Goal: Information Seeking & Learning: Learn about a topic

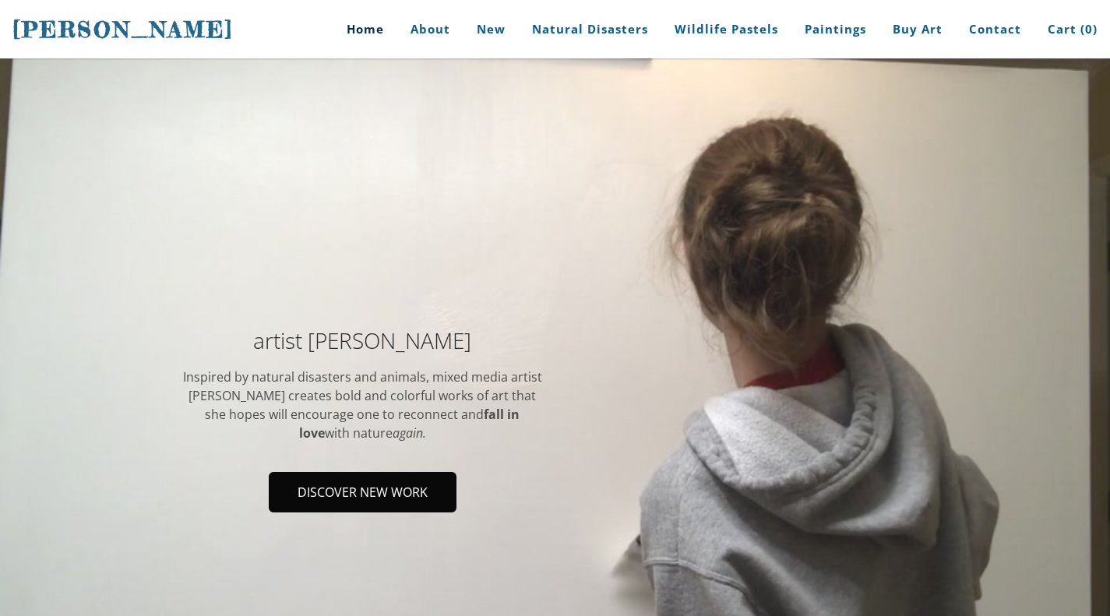
click at [388, 488] on span "Discover new work" at bounding box center [362, 492] width 185 height 37
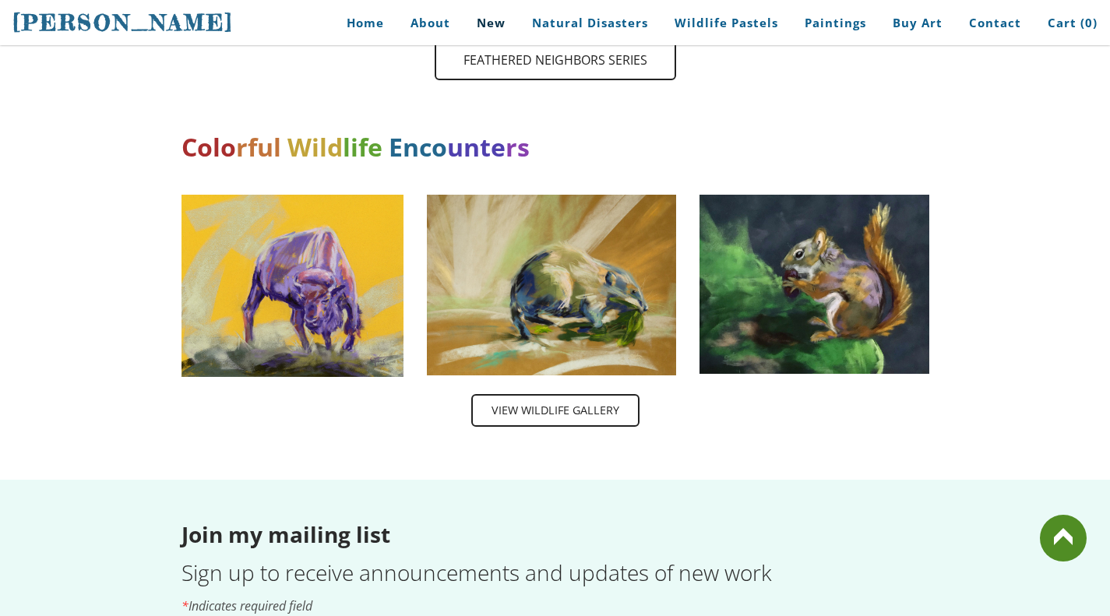
scroll to position [2419, 0]
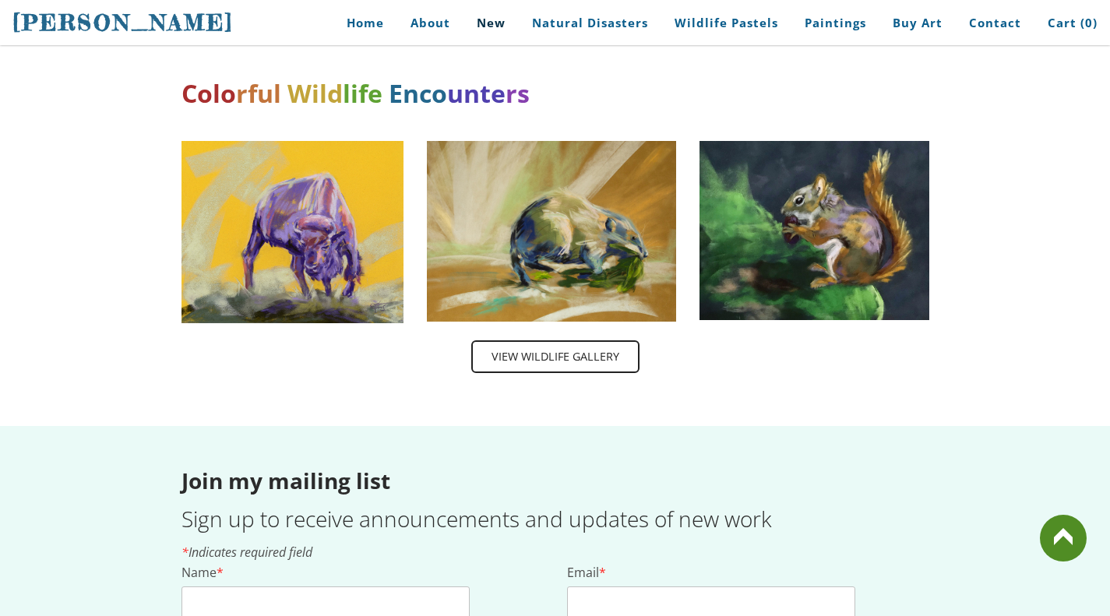
click at [838, 245] on img at bounding box center [815, 230] width 230 height 179
click at [586, 342] on span "View wildlife Gallery" at bounding box center [555, 357] width 165 height 30
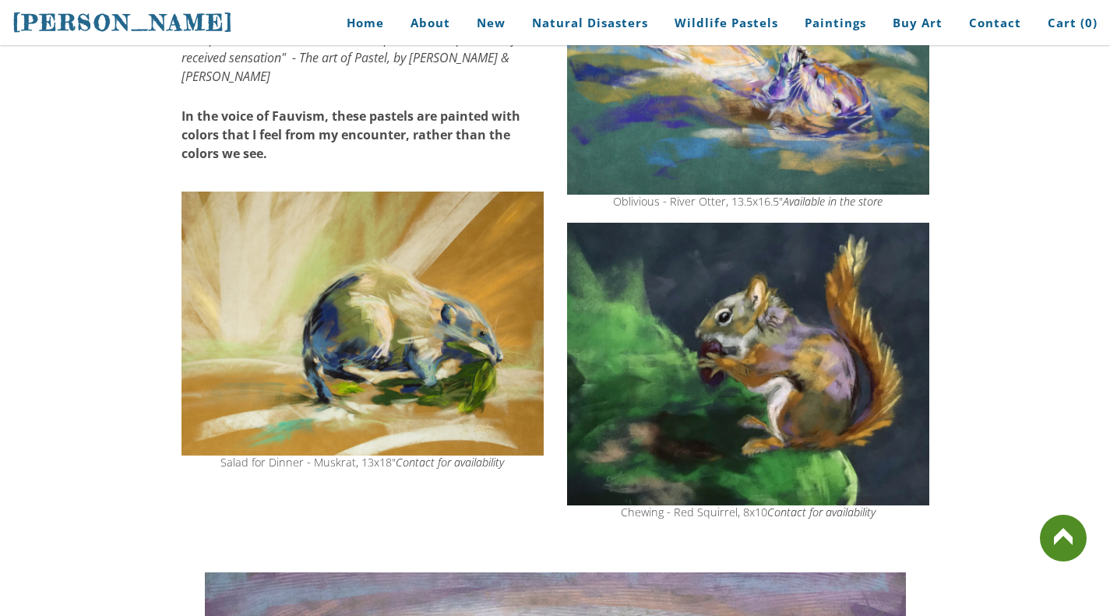
scroll to position [432, 0]
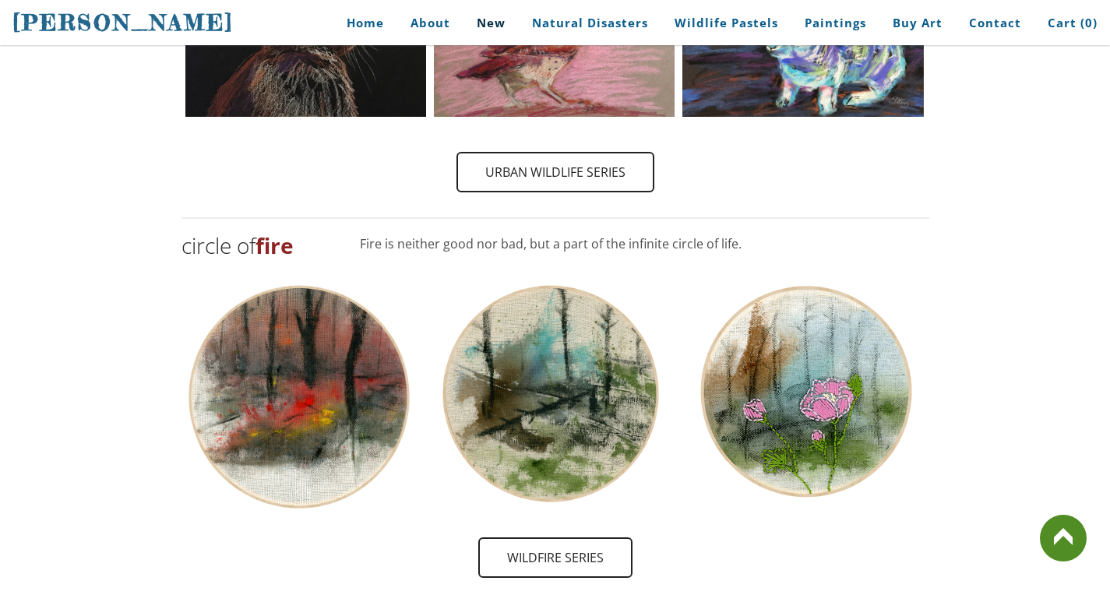
scroll to position [1446, 0]
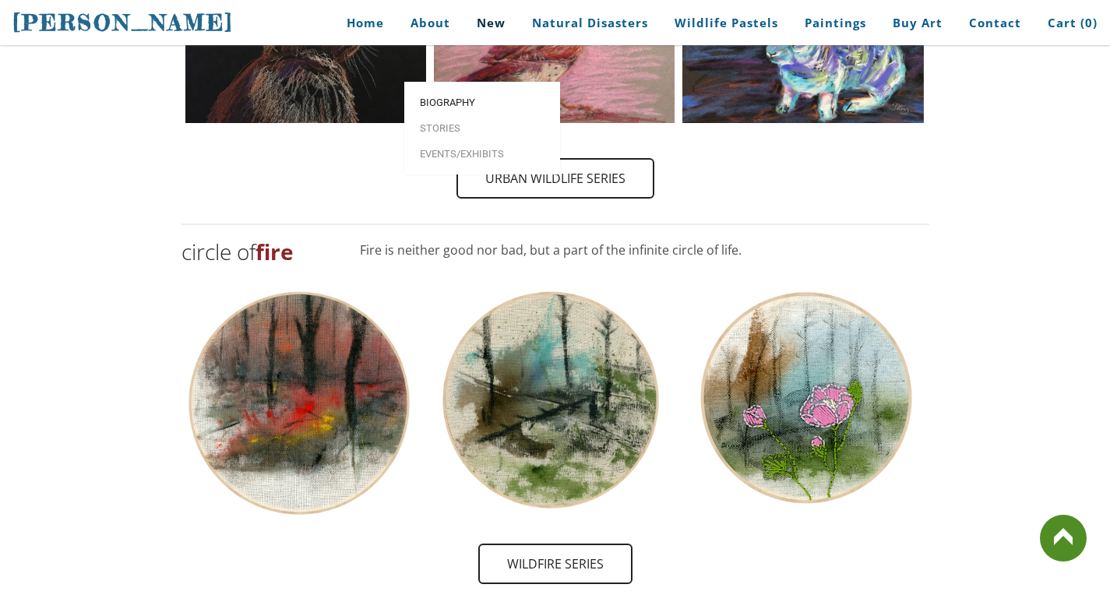
click at [439, 97] on span "Biography" at bounding box center [482, 102] width 125 height 10
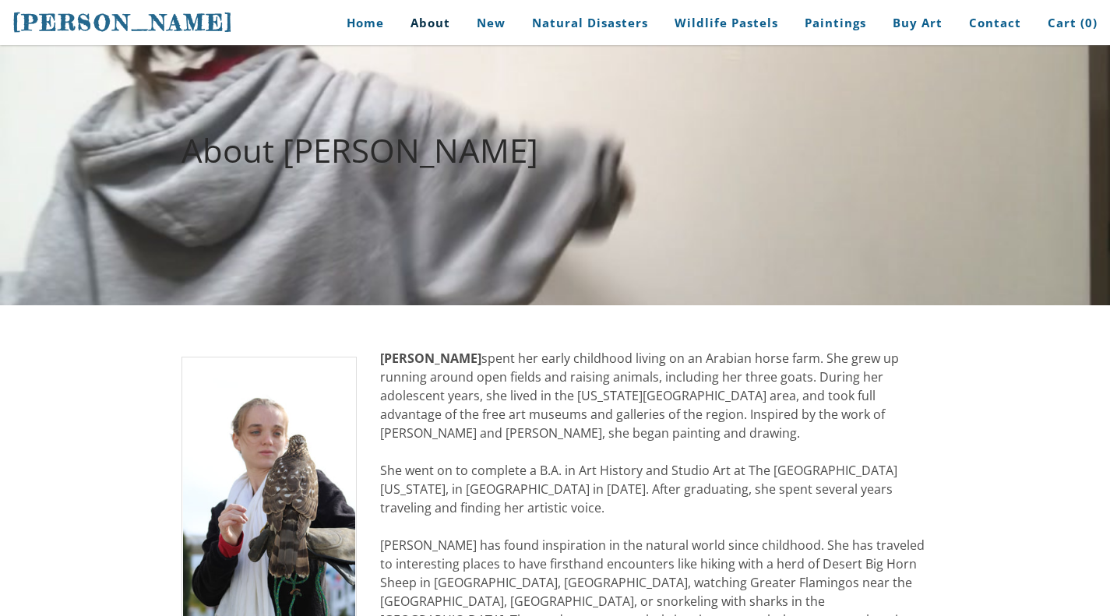
scroll to position [155, 0]
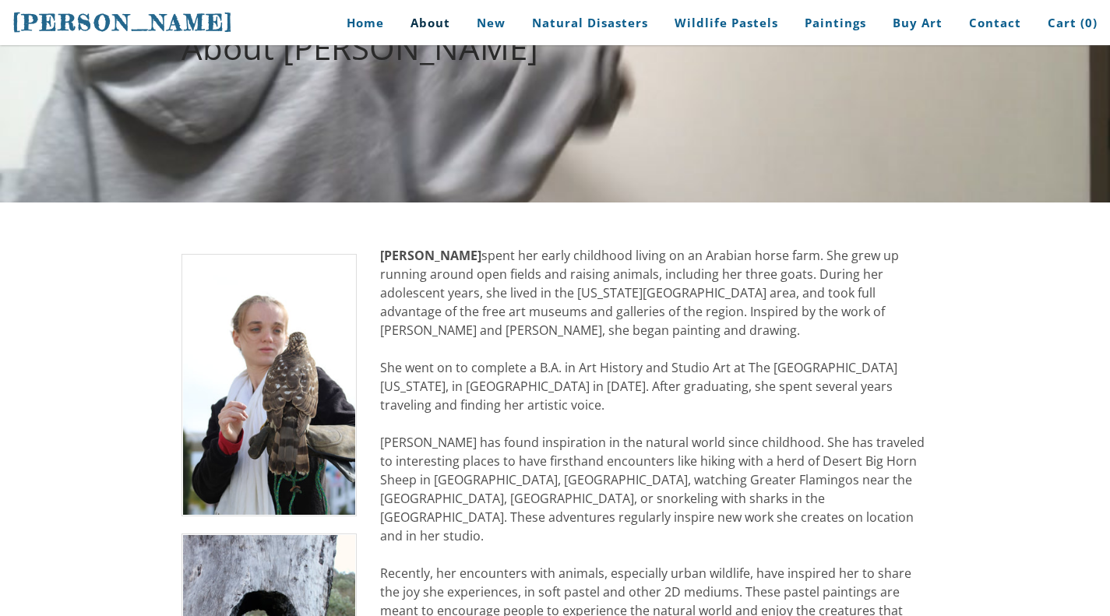
click at [393, 255] on strong "[PERSON_NAME]" at bounding box center [430, 255] width 101 height 17
drag, startPoint x: 393, startPoint y: 254, endPoint x: 565, endPoint y: 326, distance: 186.5
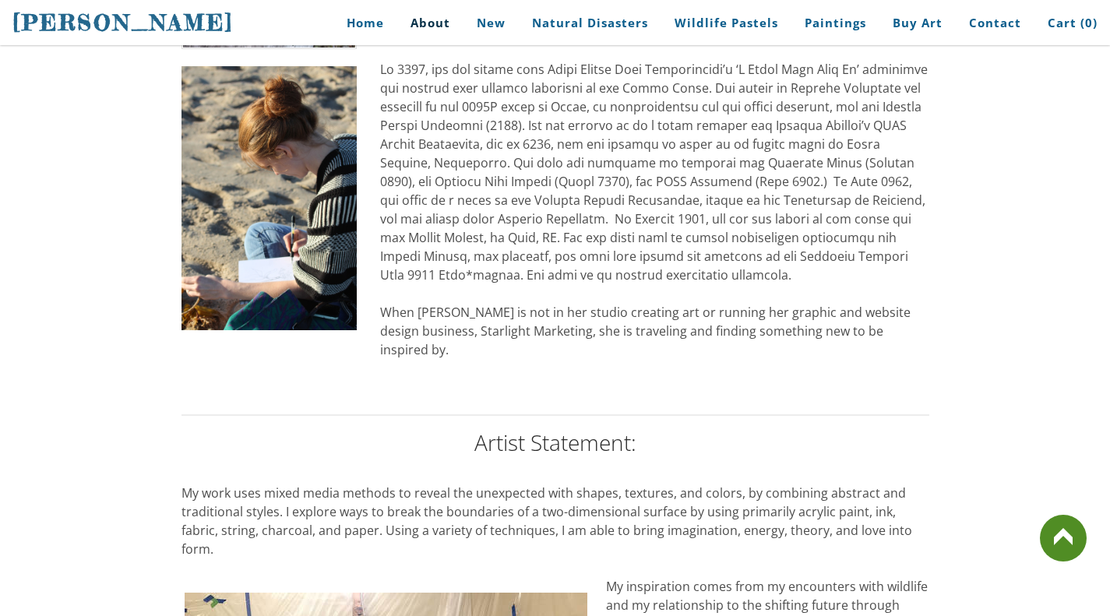
scroll to position [901, 0]
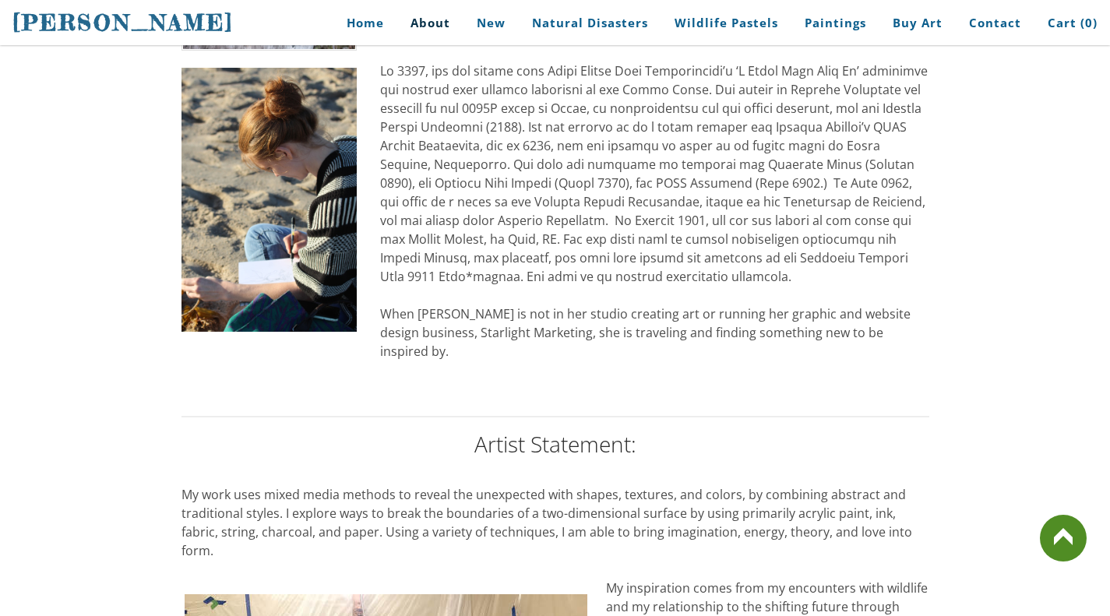
drag, startPoint x: 919, startPoint y: 320, endPoint x: 552, endPoint y: 204, distance: 384.9
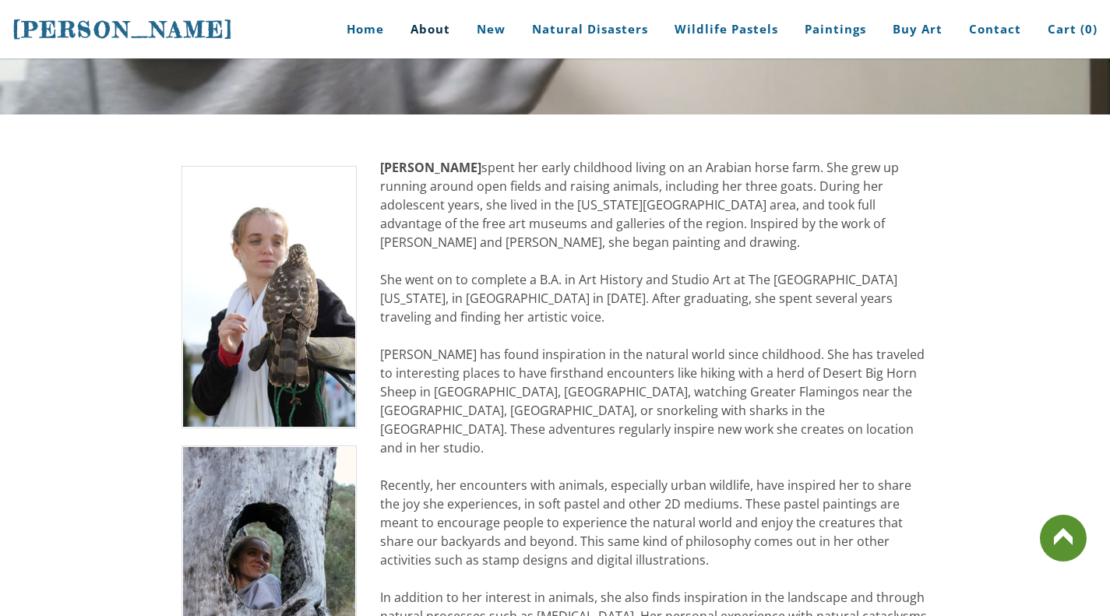
scroll to position [0, 0]
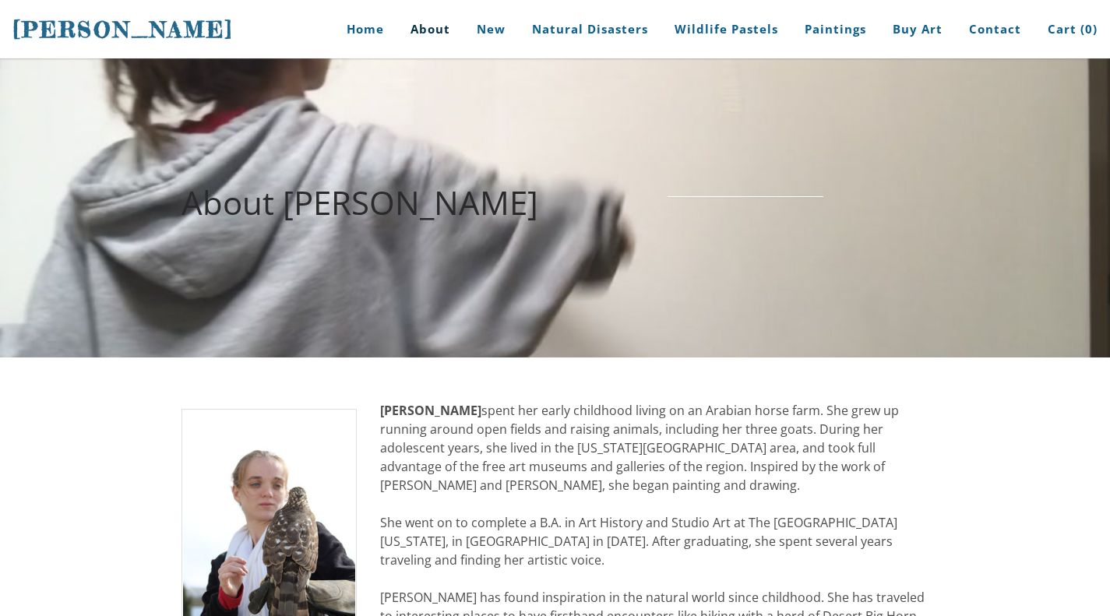
click at [471, 407] on strong "[PERSON_NAME]" at bounding box center [430, 410] width 101 height 17
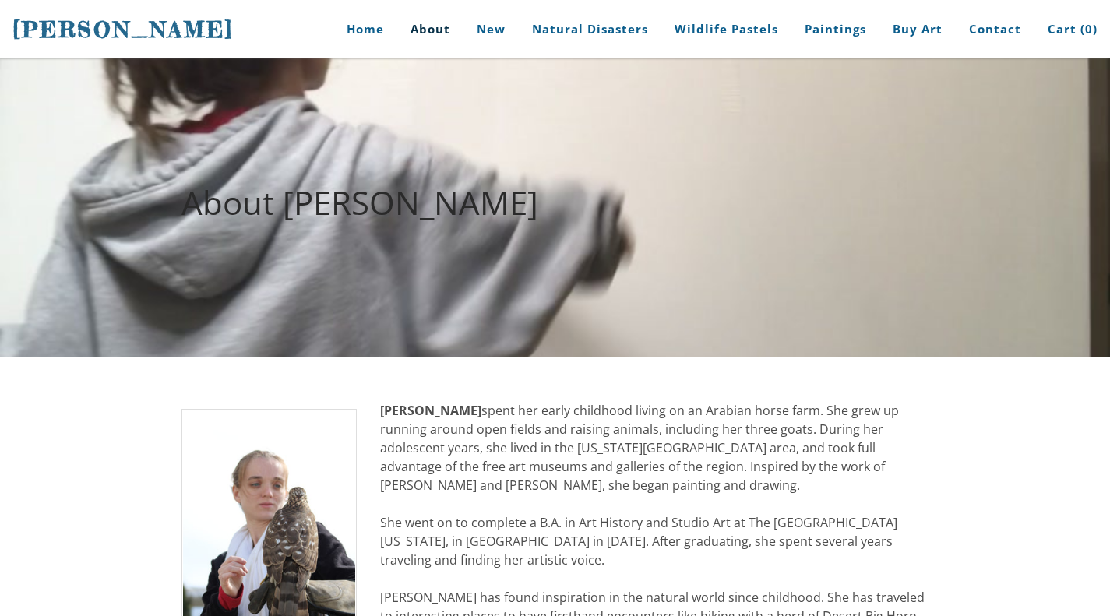
click at [471, 407] on strong "[PERSON_NAME]" at bounding box center [430, 410] width 101 height 17
drag, startPoint x: 392, startPoint y: 408, endPoint x: 664, endPoint y: 461, distance: 277.0
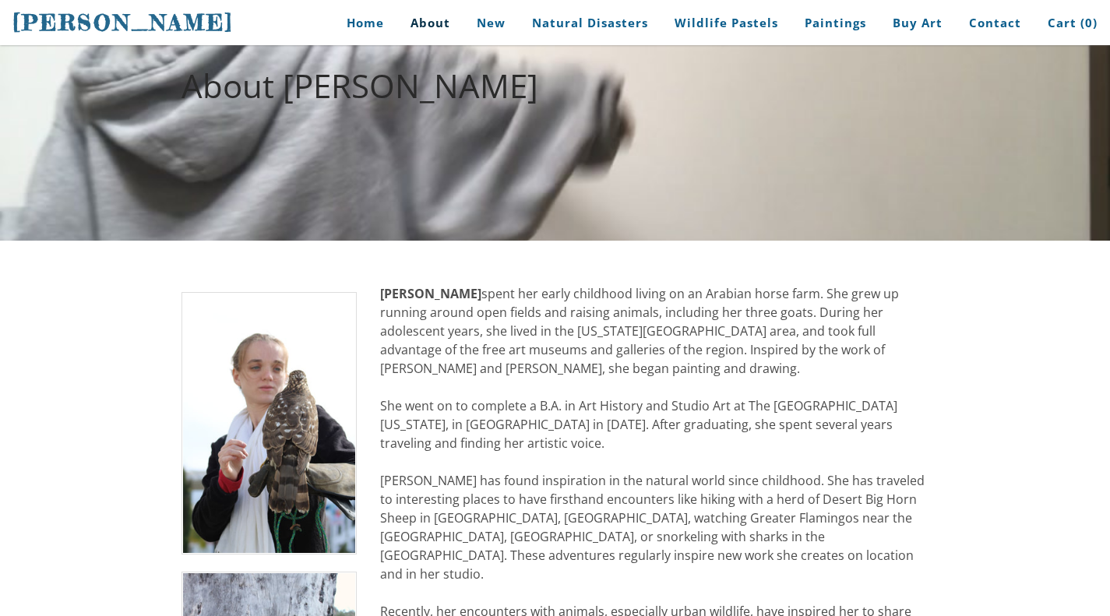
scroll to position [118, 0]
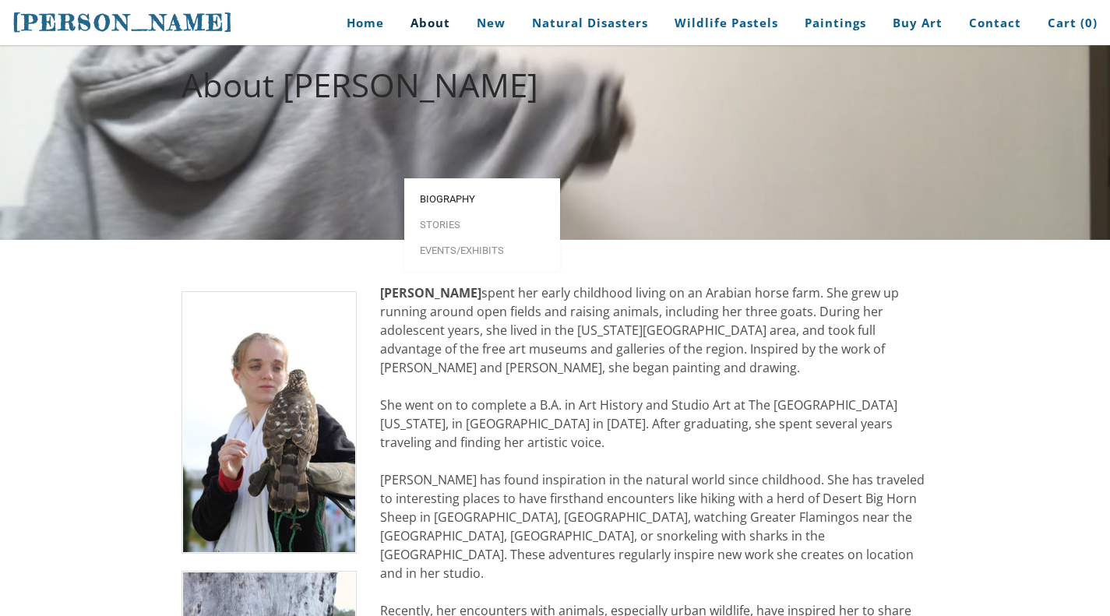
click at [442, 194] on span "Biography" at bounding box center [482, 199] width 125 height 10
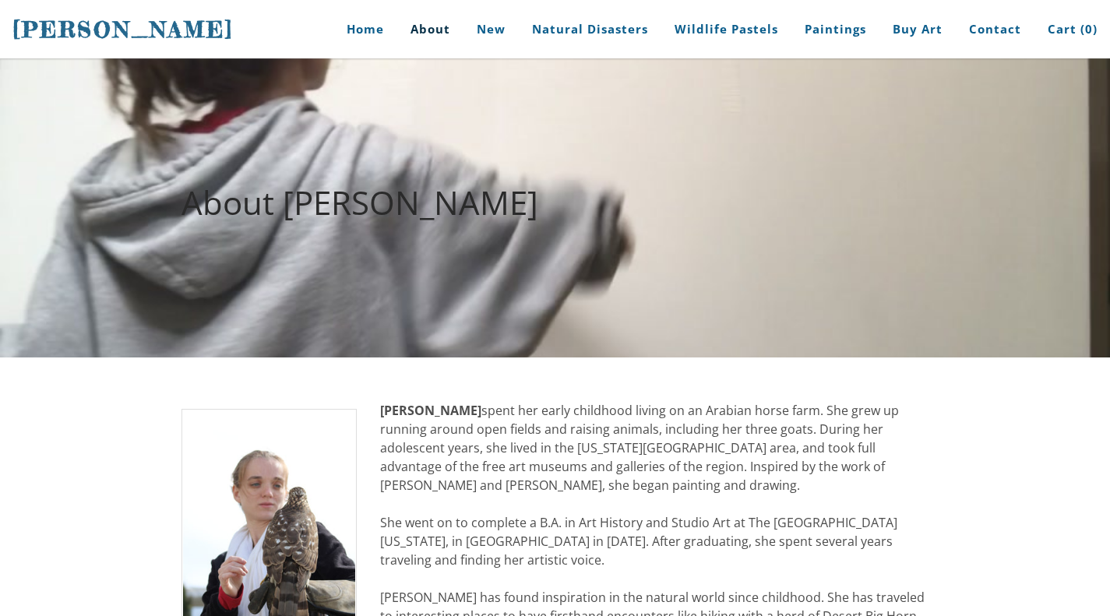
drag, startPoint x: 395, startPoint y: 407, endPoint x: 593, endPoint y: 453, distance: 203.3
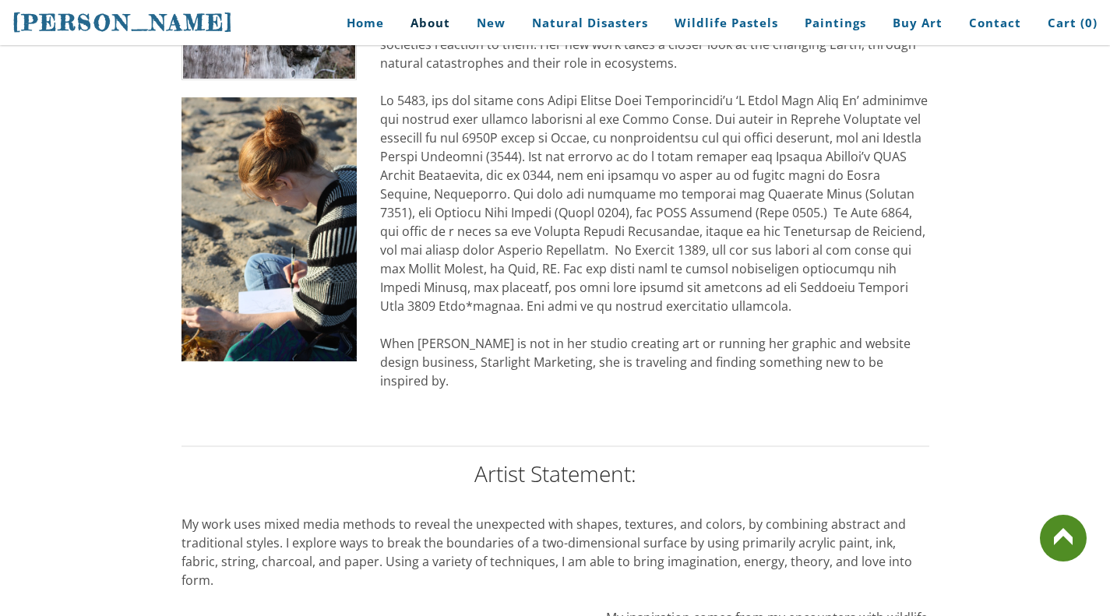
scroll to position [872, 0]
drag, startPoint x: 912, startPoint y: 345, endPoint x: 539, endPoint y: 227, distance: 390.8
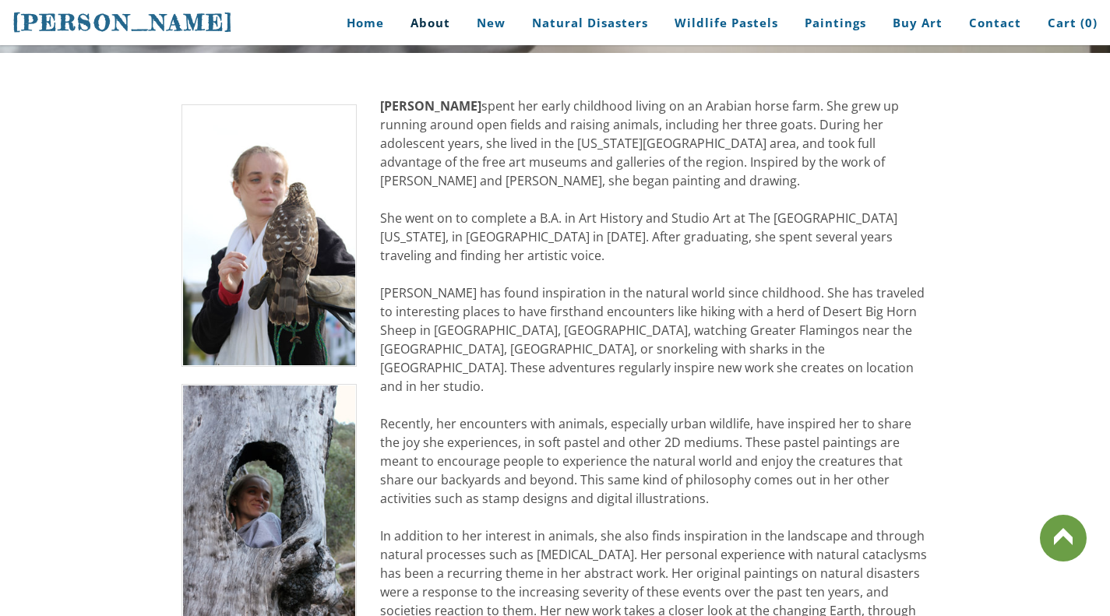
scroll to position [289, 0]
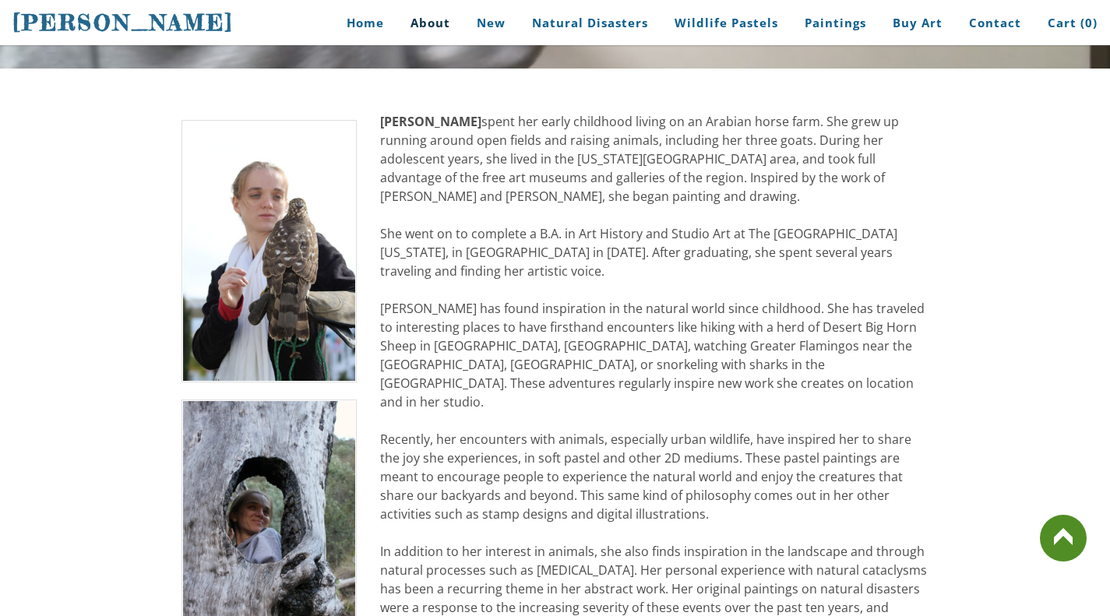
drag, startPoint x: 391, startPoint y: 122, endPoint x: 907, endPoint y: 414, distance: 592.4
click at [654, 220] on div "[PERSON_NAME] spent her early childhood living on an Arabian horse farm. She gr…" at bounding box center [654, 551] width 548 height 879
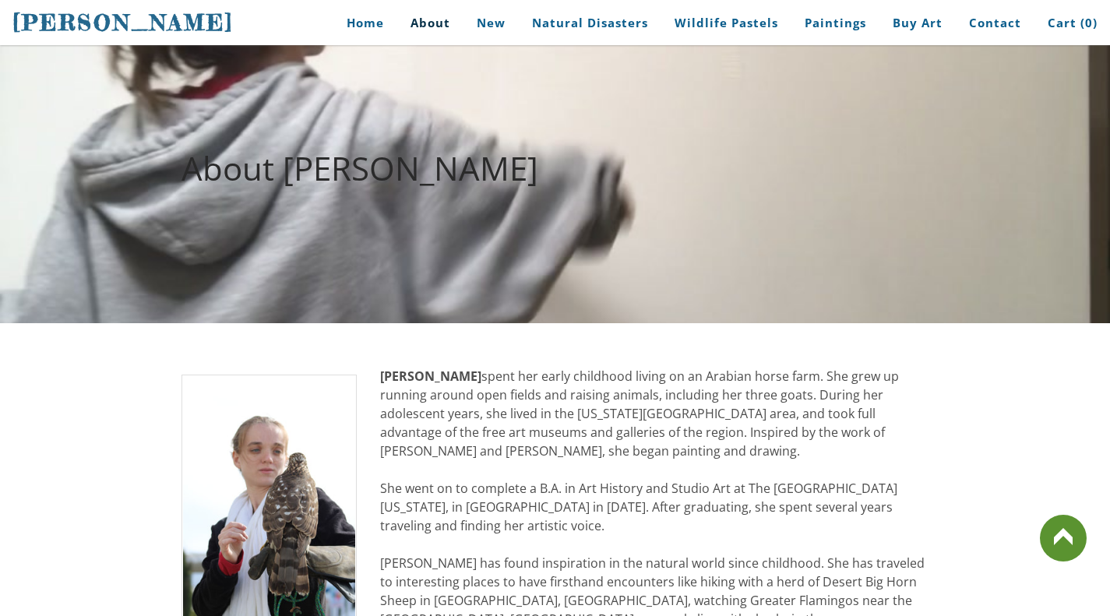
scroll to position [0, 0]
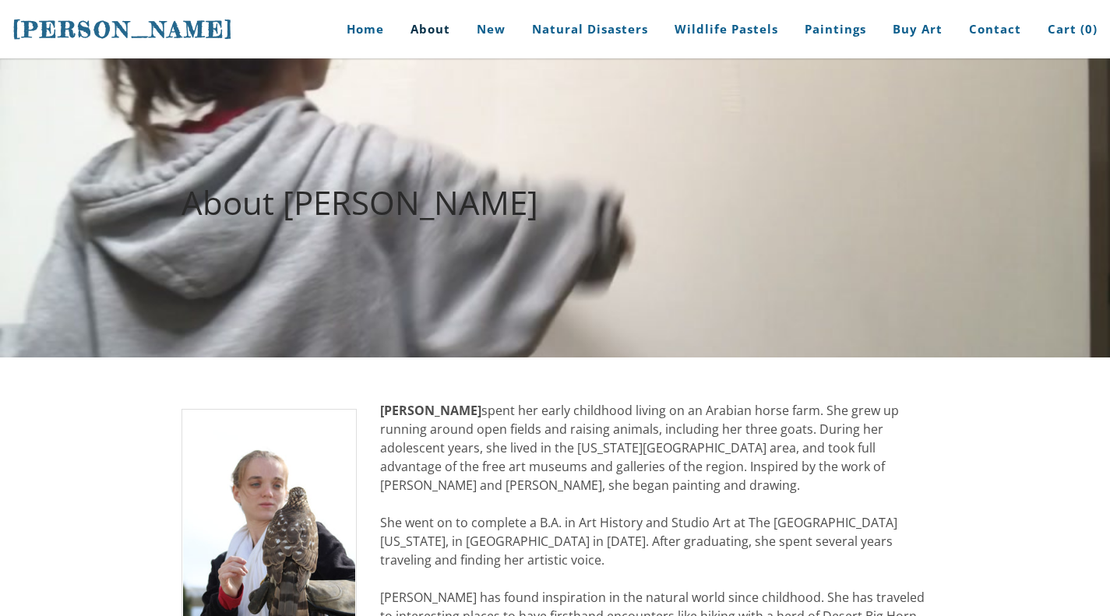
click div "[PERSON_NAME] spent her early childhood living on an Arabian horse farm. She gr…"
